Goal: Task Accomplishment & Management: Use online tool/utility

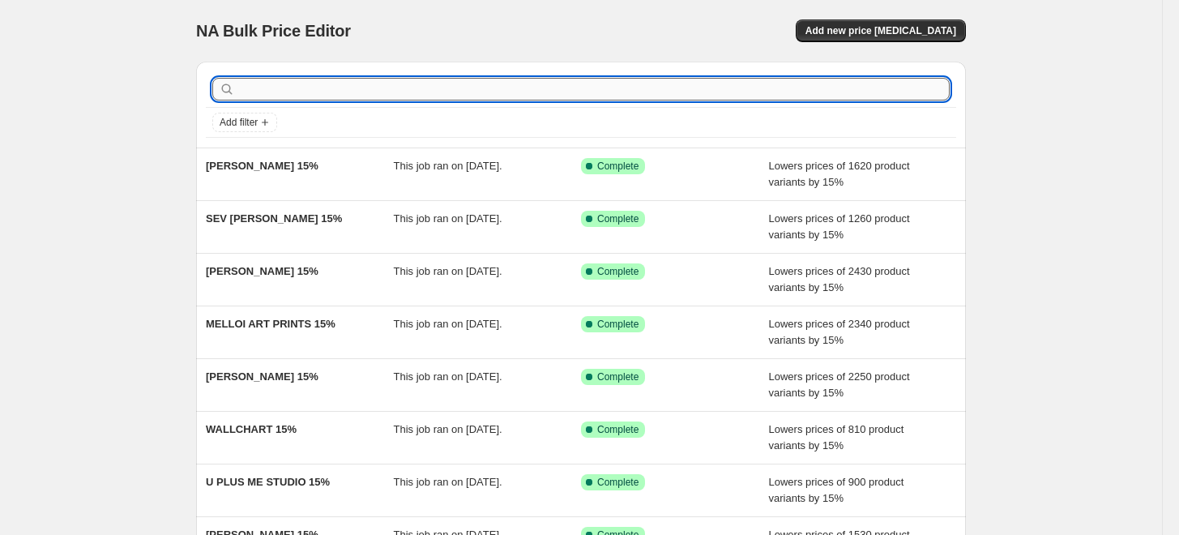
click at [720, 95] on input "text" at bounding box center [593, 89] width 711 height 23
paste input "[PERSON_NAME]"
type input "[PERSON_NAME]"
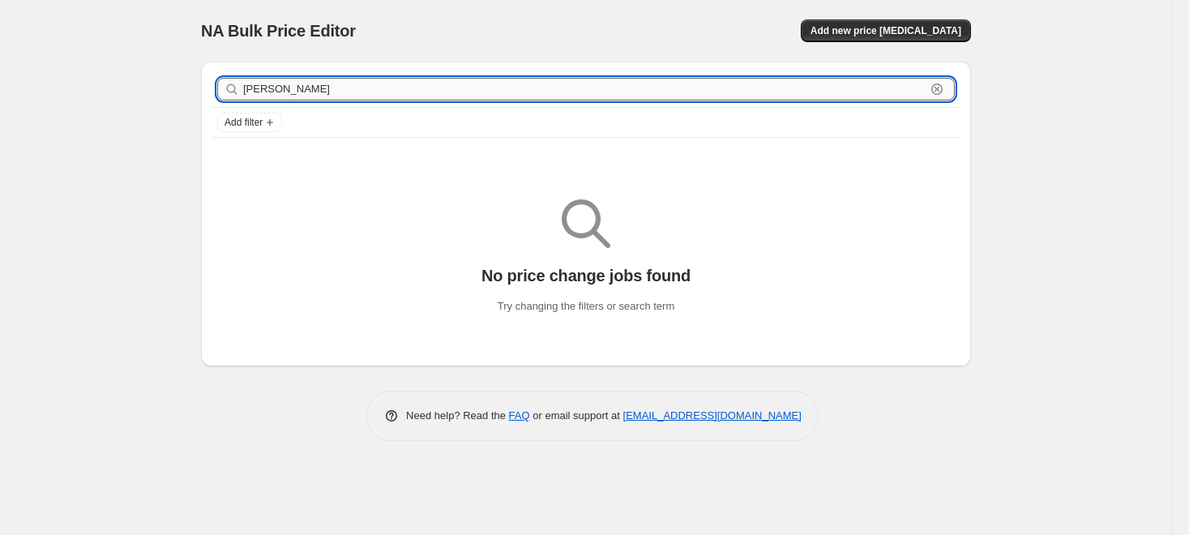
click at [714, 95] on input "[PERSON_NAME]" at bounding box center [584, 89] width 682 height 23
click at [922, 19] on button "Add new price [MEDICAL_DATA]" at bounding box center [886, 30] width 170 height 23
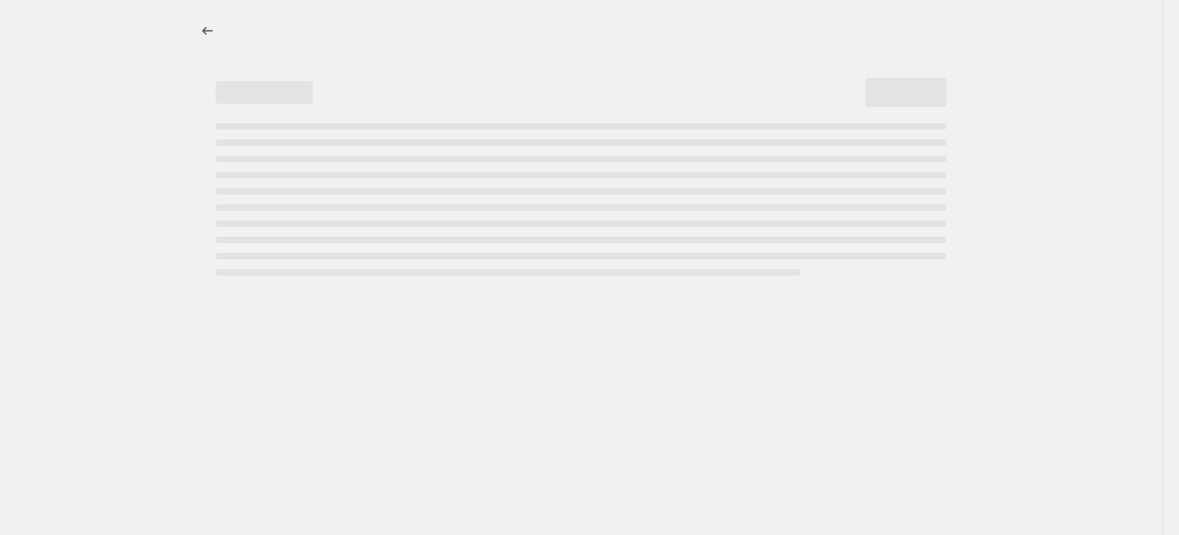
select select "percentage"
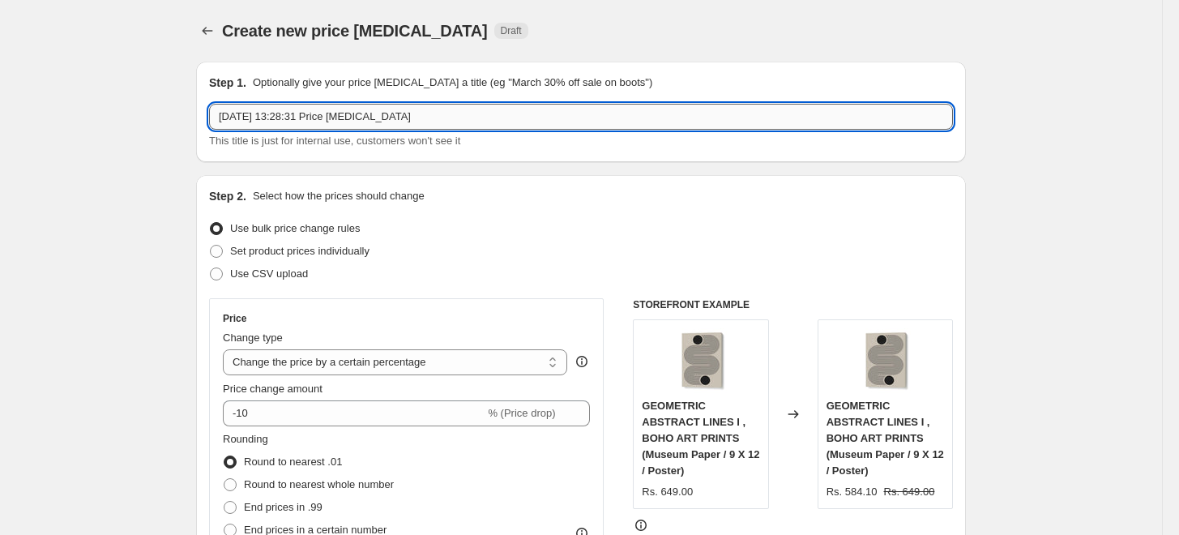
click at [615, 120] on input "[DATE] 13:28:31 Price [MEDICAL_DATA]" at bounding box center [581, 117] width 744 height 26
paste input "[PERSON_NAME]"
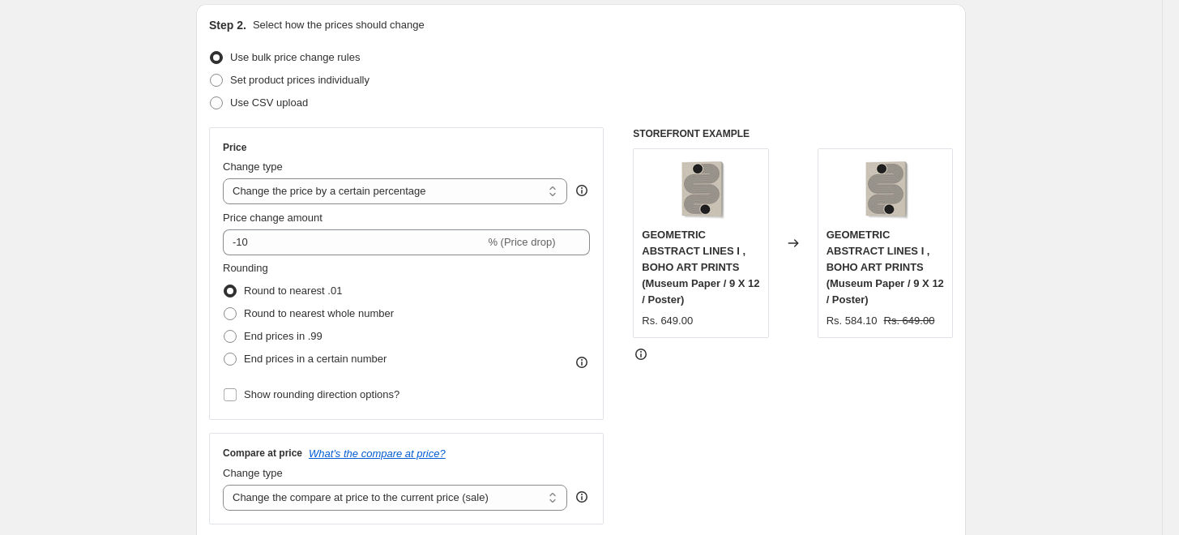
scroll to position [180, 0]
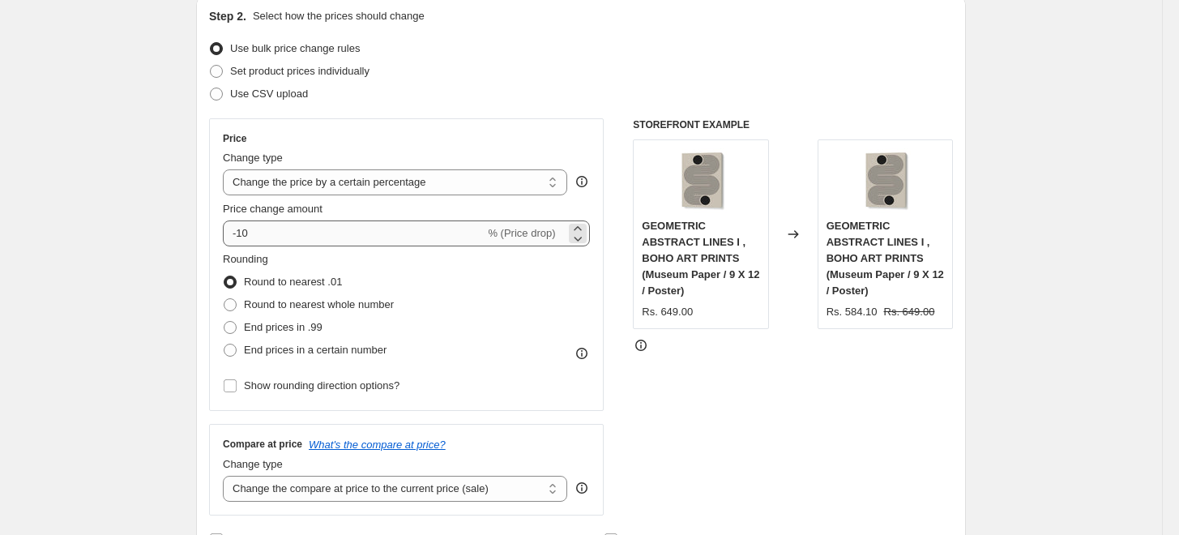
type input "[DEMOGRAPHIC_DATA][PERSON_NAME] 15%"
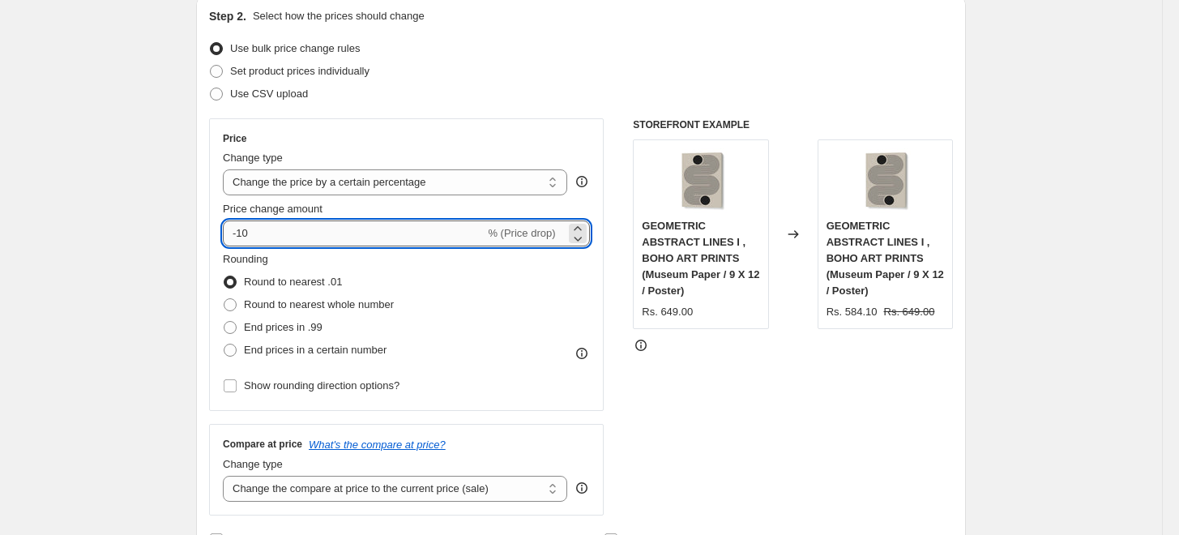
click at [433, 238] on input "-10" at bounding box center [354, 233] width 262 height 26
type input "-15"
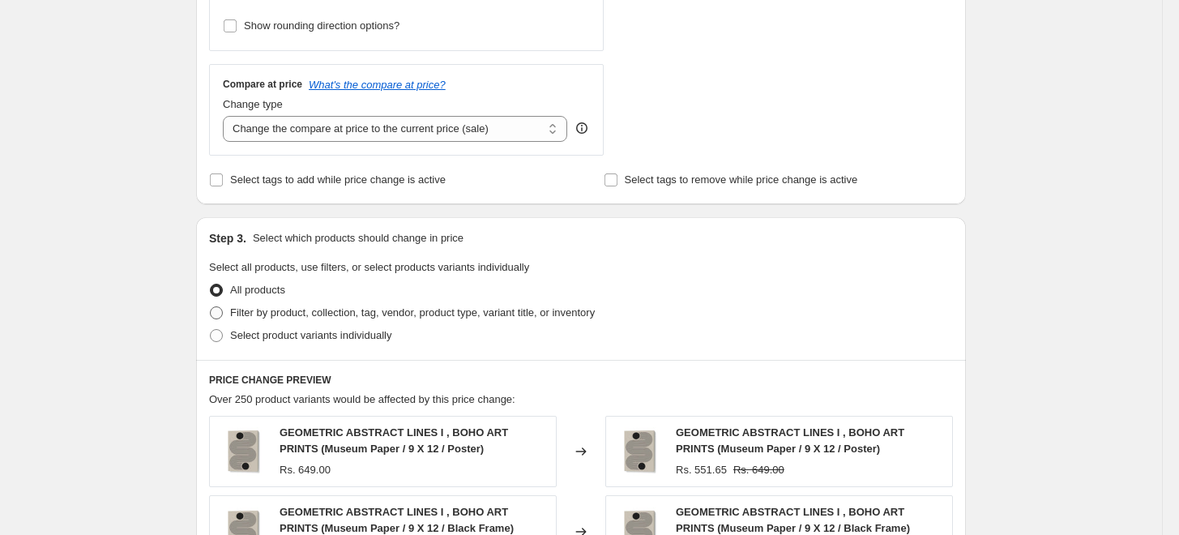
click at [259, 314] on span "Filter by product, collection, tag, vendor, product type, variant title, or inv…" at bounding box center [412, 312] width 365 height 12
click at [211, 307] on input "Filter by product, collection, tag, vendor, product type, variant title, or inv…" at bounding box center [210, 306] width 1 height 1
radio input "true"
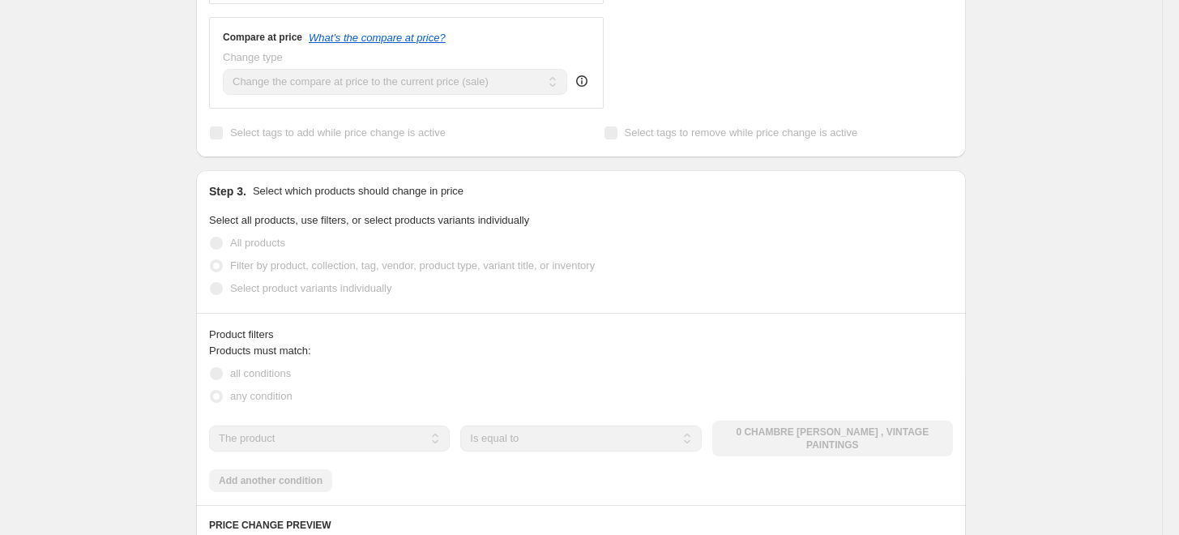
scroll to position [810, 0]
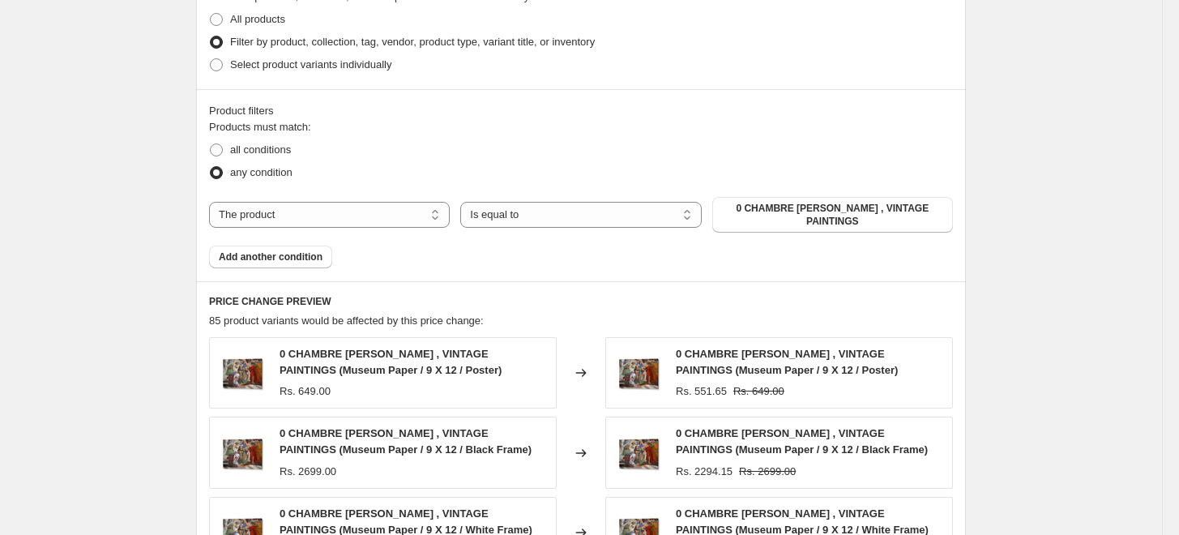
click at [369, 194] on div "Products must match: all conditions any condition The product The product's col…" at bounding box center [581, 193] width 744 height 149
click at [369, 206] on select "The product The product's collection The product's tag The product's vendor The…" at bounding box center [329, 215] width 241 height 26
select select "collection"
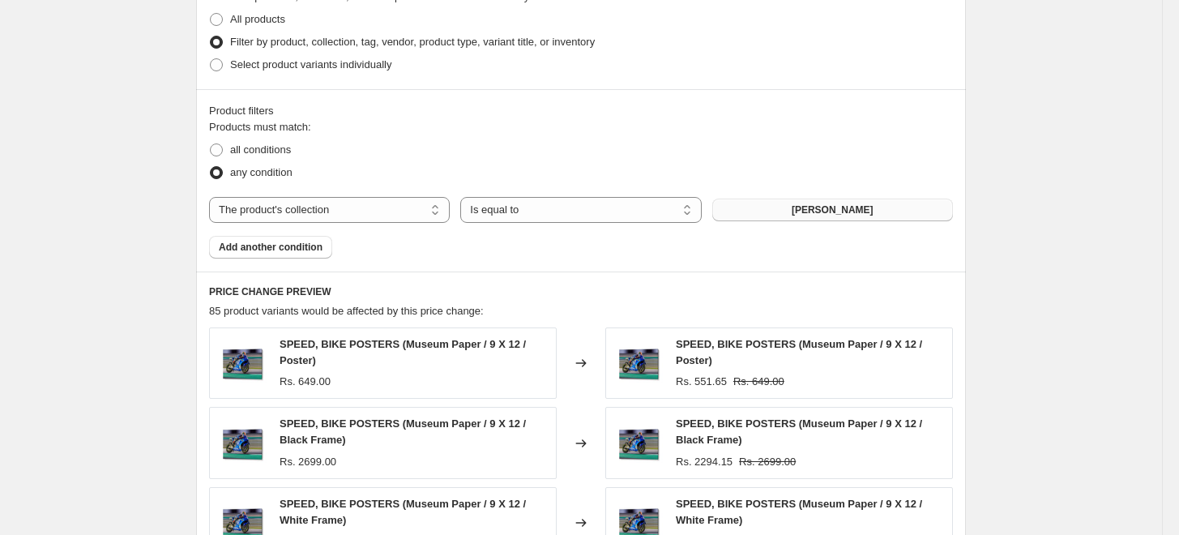
click at [886, 217] on button "[PERSON_NAME]" at bounding box center [832, 210] width 241 height 23
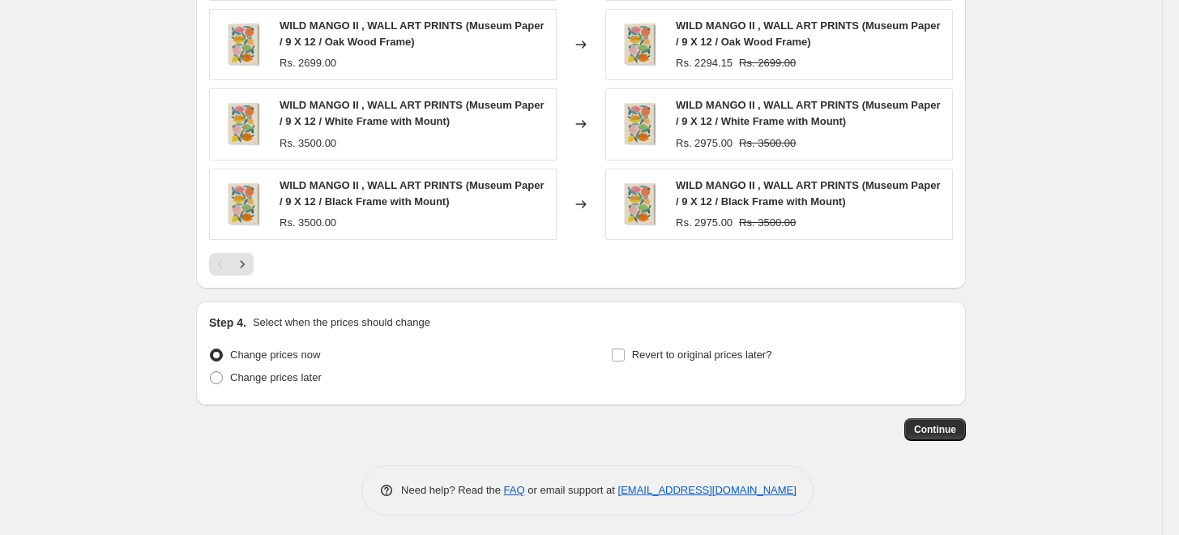
scroll to position [1292, 0]
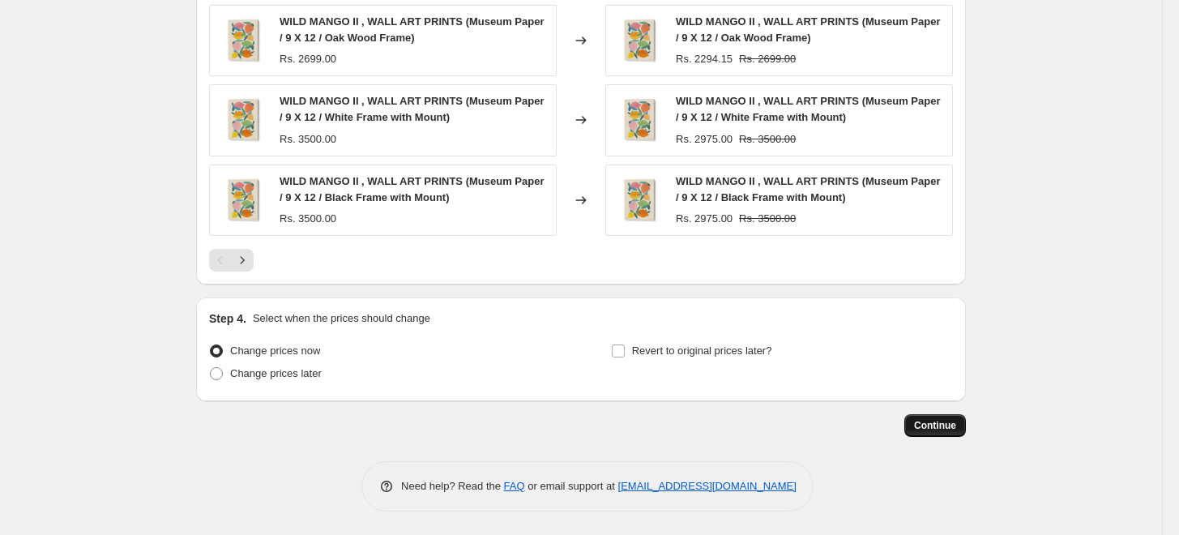
click at [931, 432] on button "Continue" at bounding box center [935, 425] width 62 height 23
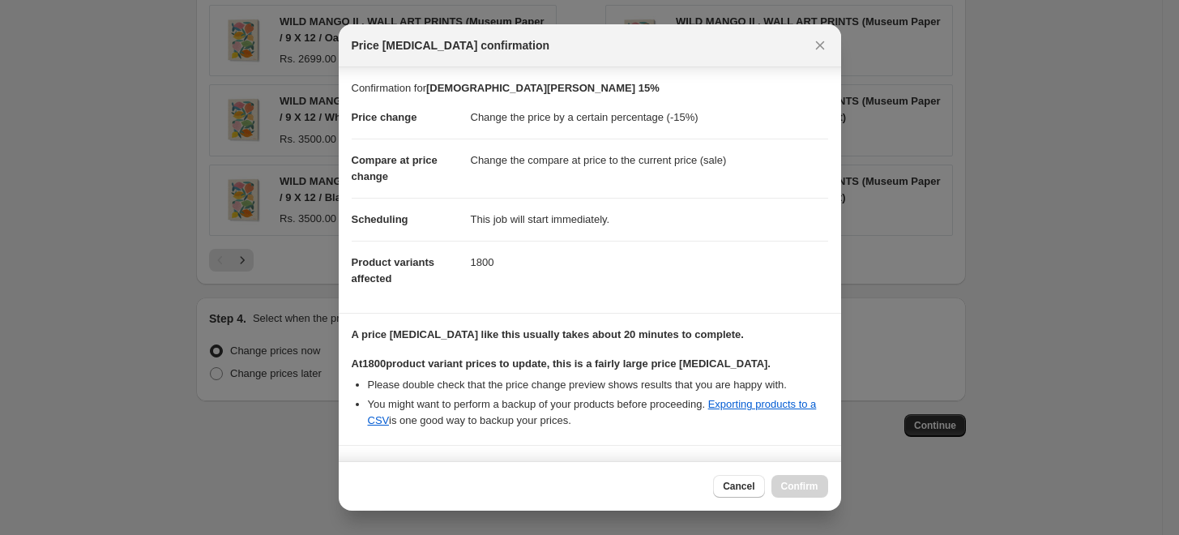
scroll to position [135, 0]
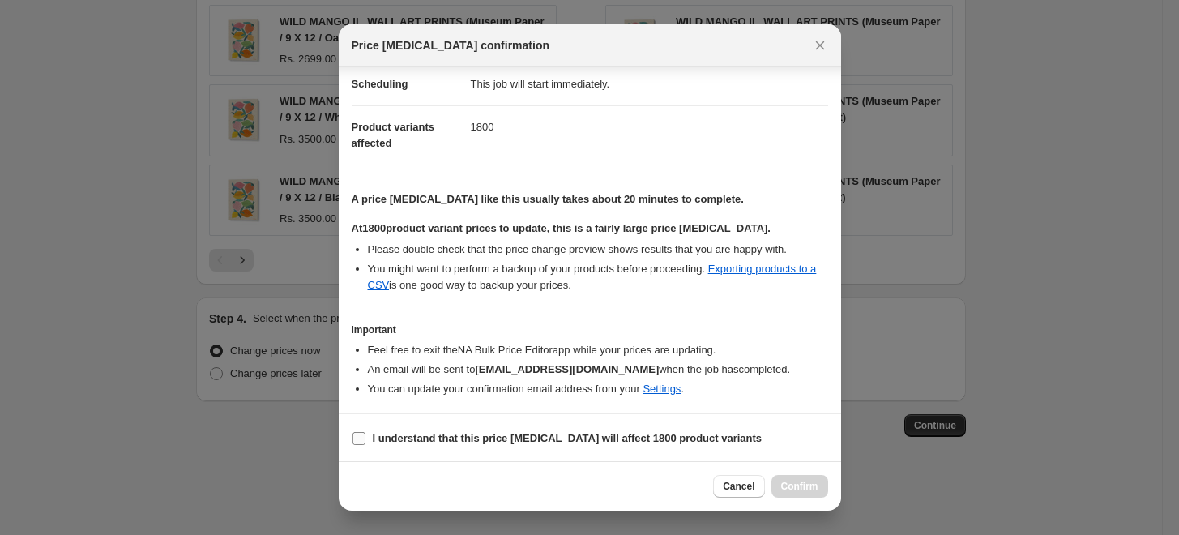
click at [460, 433] on b "I understand that this price [MEDICAL_DATA] will affect 1800 product variants" at bounding box center [568, 438] width 390 height 12
click at [365, 433] on input "I understand that this price [MEDICAL_DATA] will affect 1800 product variants" at bounding box center [358, 438] width 13 height 13
checkbox input "true"
click at [780, 489] on button "Confirm" at bounding box center [799, 486] width 57 height 23
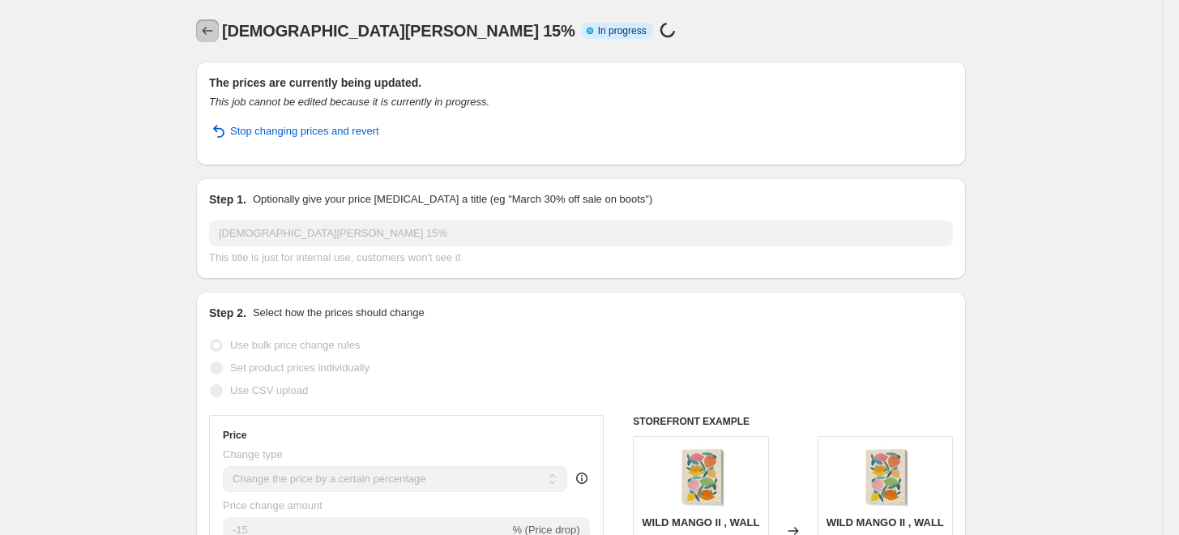
click at [207, 32] on icon "Price change jobs" at bounding box center [207, 31] width 16 height 16
